Goal: Information Seeking & Learning: Learn about a topic

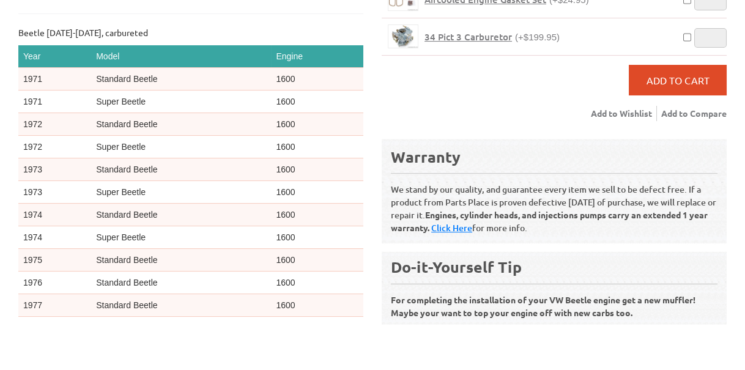
scroll to position [490, 0]
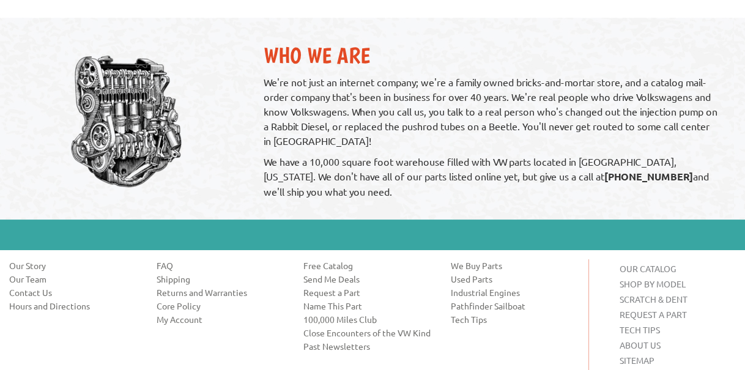
scroll to position [918, 0]
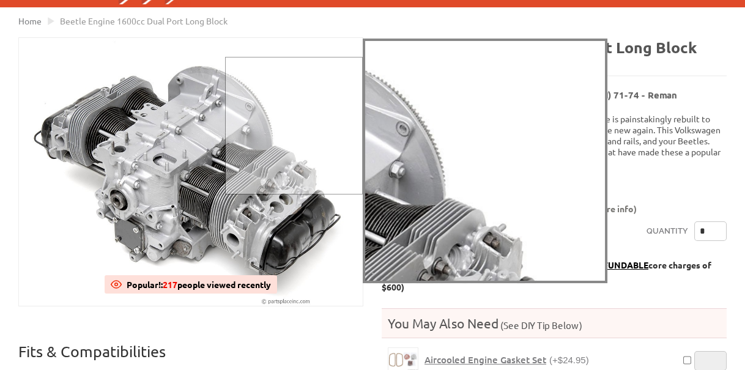
scroll to position [184, 0]
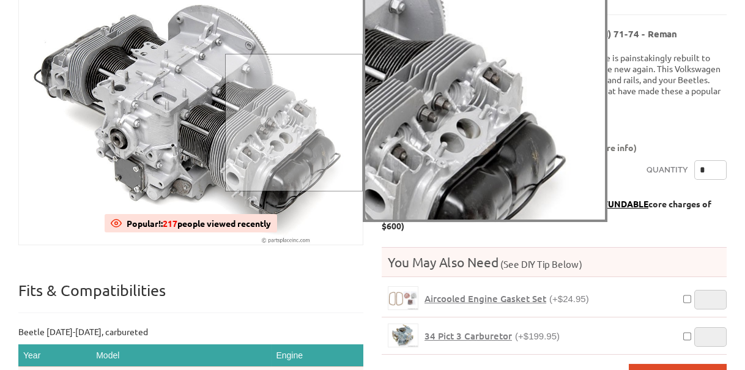
drag, startPoint x: 329, startPoint y: 154, endPoint x: 318, endPoint y: 122, distance: 33.3
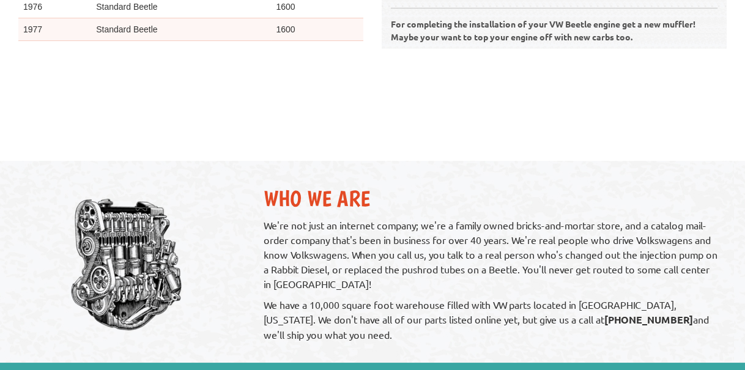
scroll to position [796, 0]
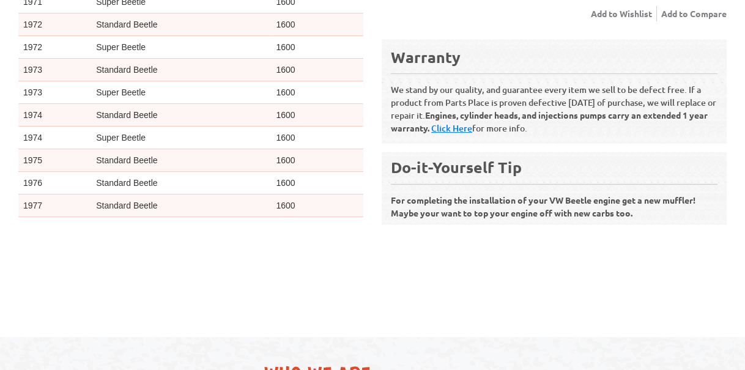
scroll to position [367, 0]
